Goal: Find specific page/section: Find specific page/section

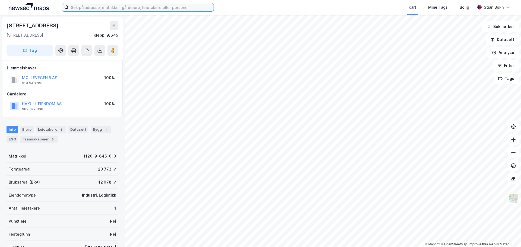
click at [82, 9] on input at bounding box center [141, 7] width 145 height 8
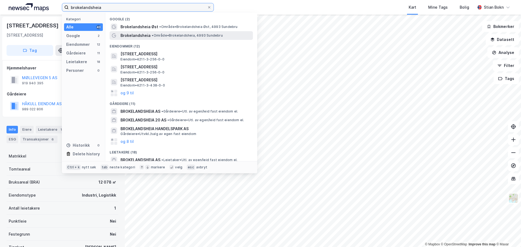
type input "brokelandsheia"
click at [153, 36] on span "•" at bounding box center [153, 35] width 2 height 4
